Goal: Communication & Community: Share content

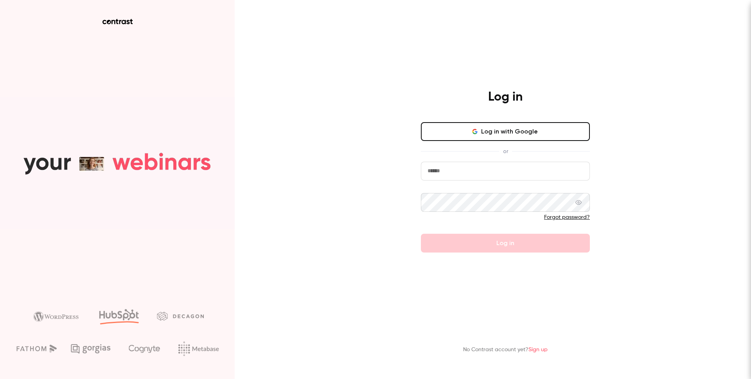
click at [466, 133] on button "Log in with Google" at bounding box center [505, 131] width 169 height 19
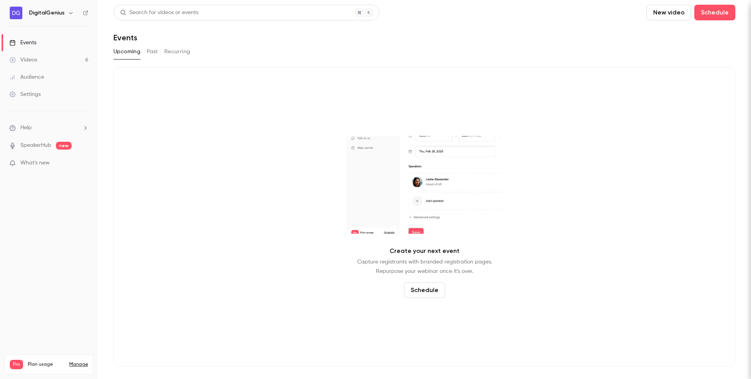
click at [58, 58] on link "Videos 6" at bounding box center [49, 59] width 98 height 17
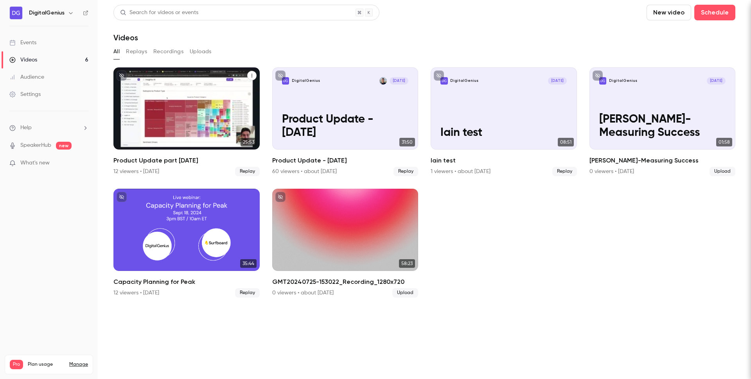
click at [251, 72] on button "Product Update part 2 - August 2025" at bounding box center [251, 75] width 9 height 9
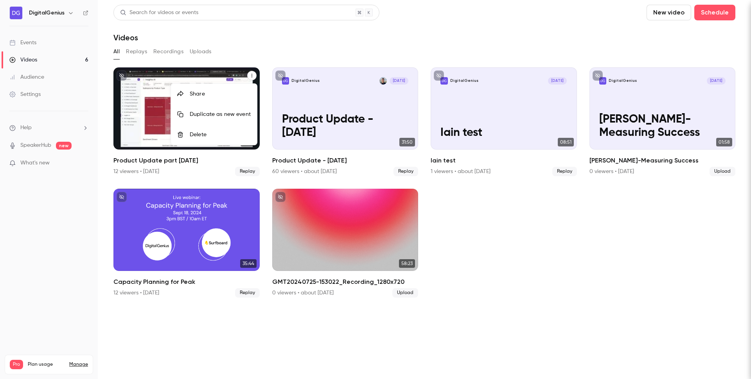
click at [207, 90] on div "Share" at bounding box center [220, 94] width 61 height 8
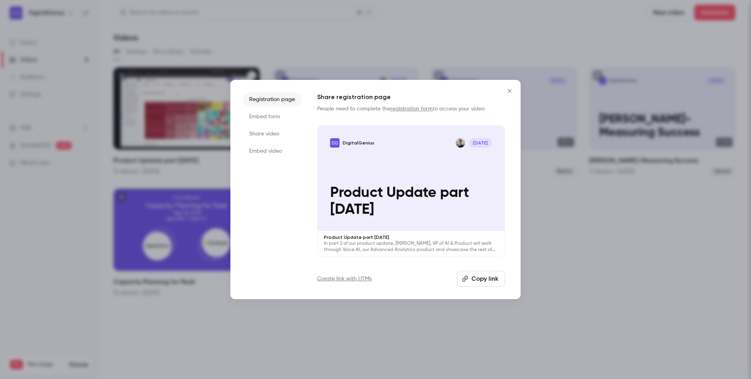
click at [493, 278] on button "Copy link" at bounding box center [481, 279] width 48 height 16
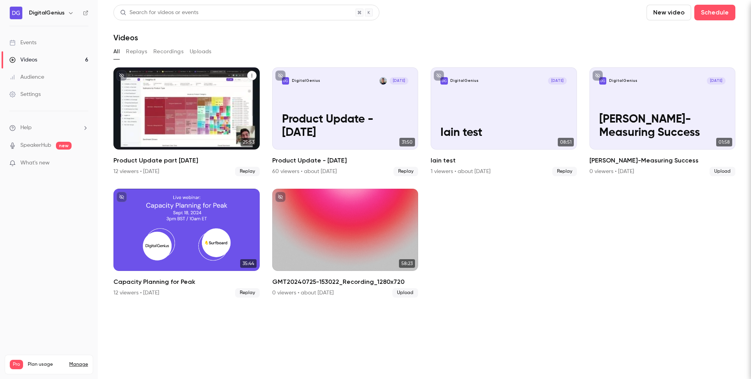
click at [251, 76] on icon "Product Update part 2 - August 2025" at bounding box center [252, 75] width 5 height 5
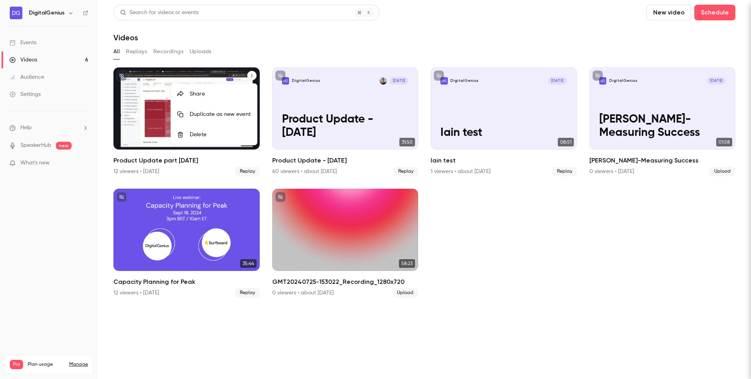
click at [201, 89] on li "Share" at bounding box center [214, 94] width 86 height 20
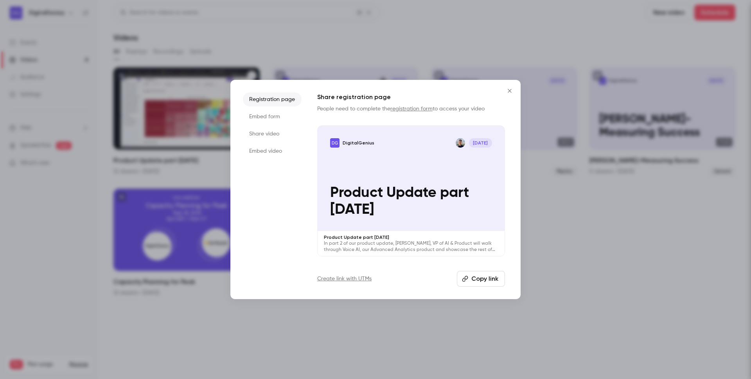
click at [271, 127] on li "Share video" at bounding box center [272, 134] width 59 height 14
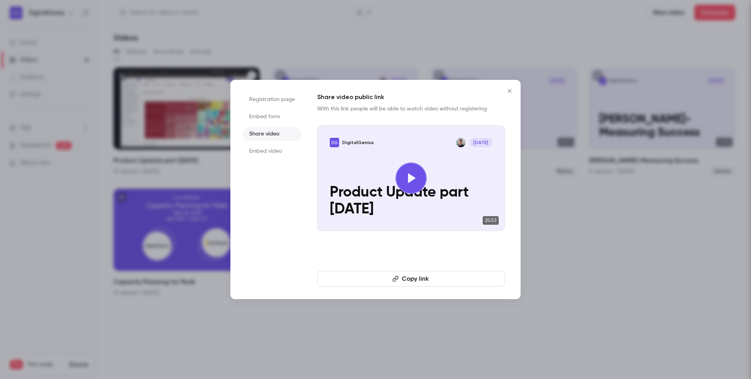
click at [512, 90] on icon "Close" at bounding box center [509, 91] width 9 height 6
